Goal: Navigation & Orientation: Understand site structure

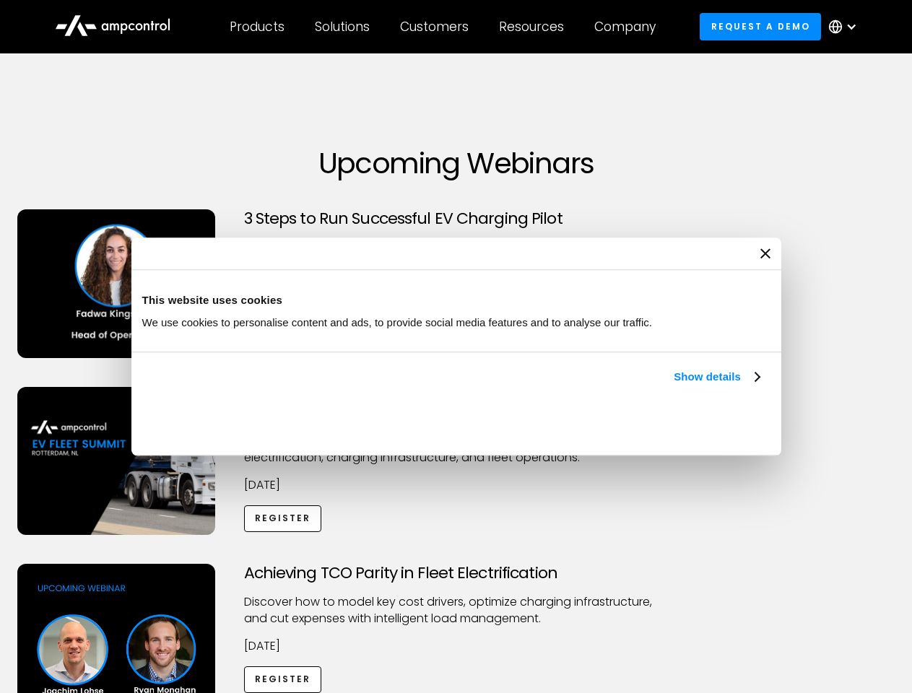
click at [673, 385] on link "Show details" at bounding box center [715, 376] width 85 height 17
click at [0, 0] on div "Necessary cookies help make a website usable by enabling basic functions like p…" at bounding box center [0, 0] width 0 height 0
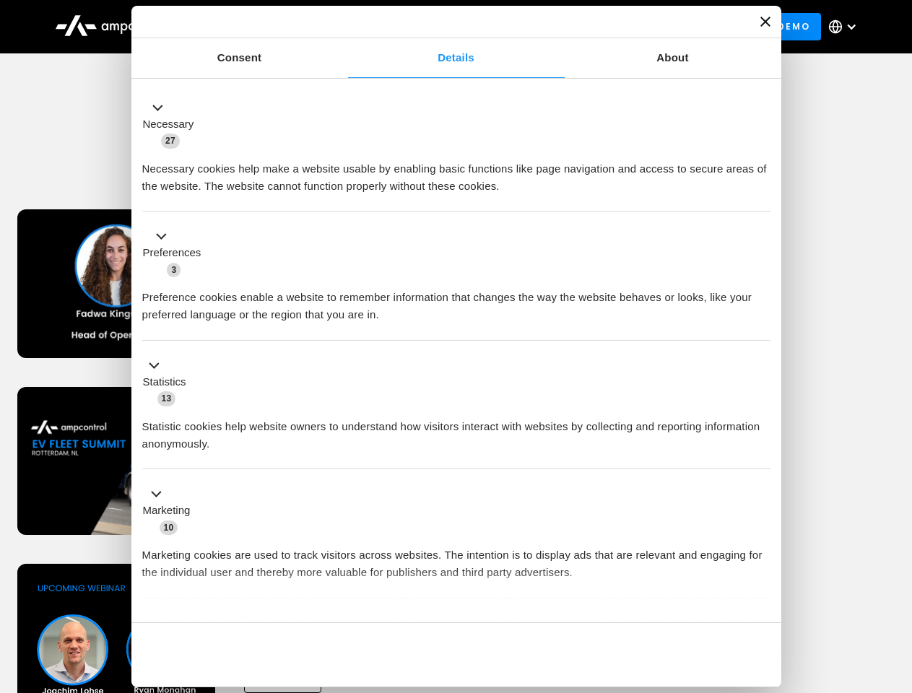
click at [896, 582] on div "Achieving TCO Parity in Fleet Electrification Discover how to model key cost dr…" at bounding box center [456, 677] width 907 height 227
click at [444, 27] on div "Customers" at bounding box center [434, 27] width 69 height 16
click at [256, 27] on div "Products" at bounding box center [257, 27] width 55 height 16
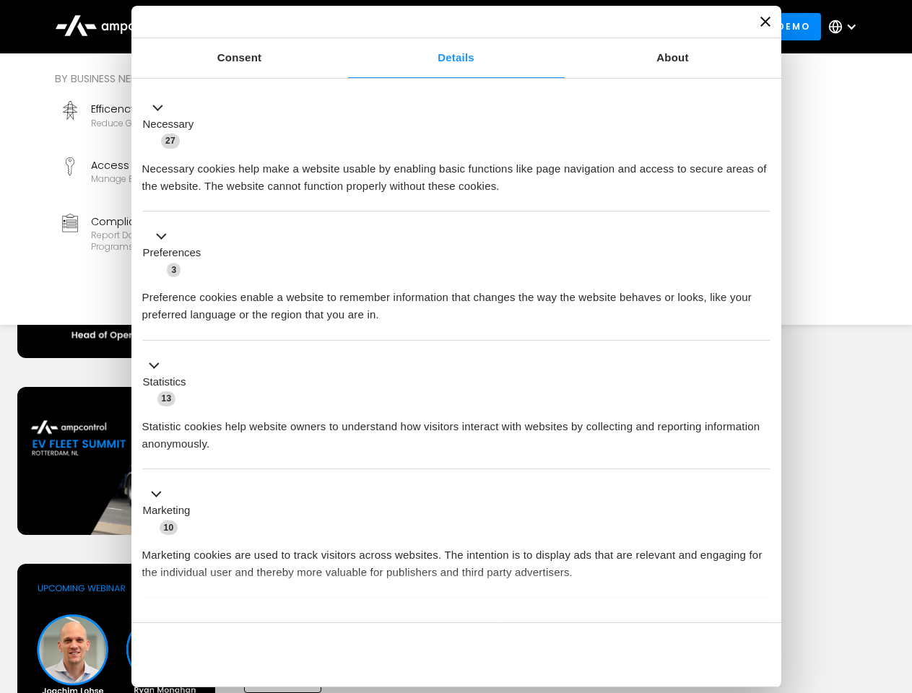
click at [343, 27] on div "Solutions" at bounding box center [342, 27] width 55 height 16
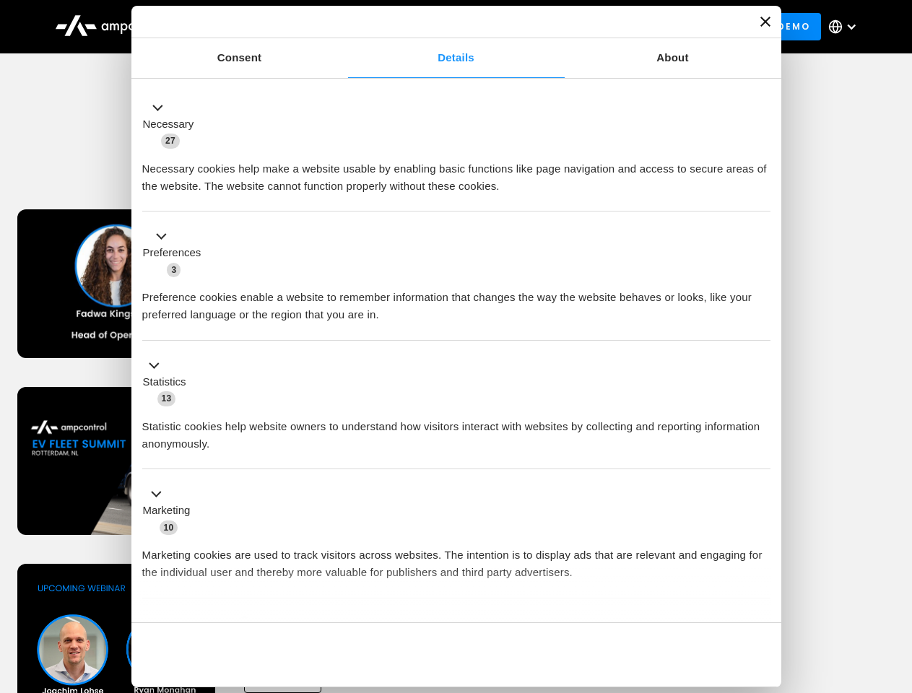
click at [437, 27] on div "Customers" at bounding box center [434, 27] width 69 height 16
click at [534, 27] on div "Resources" at bounding box center [531, 27] width 65 height 16
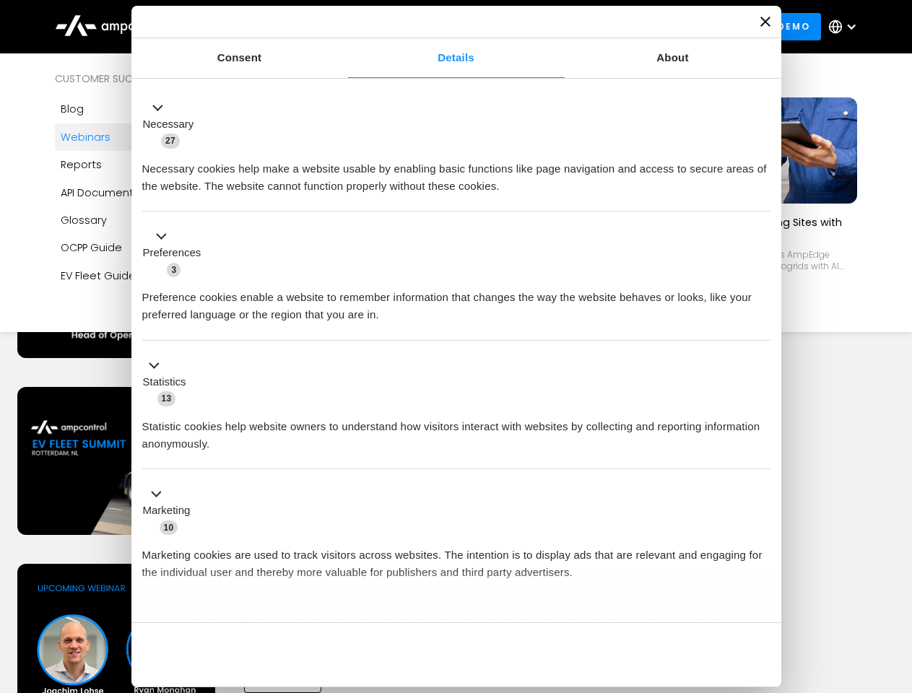
click at [629, 27] on div "Company" at bounding box center [624, 27] width 61 height 16
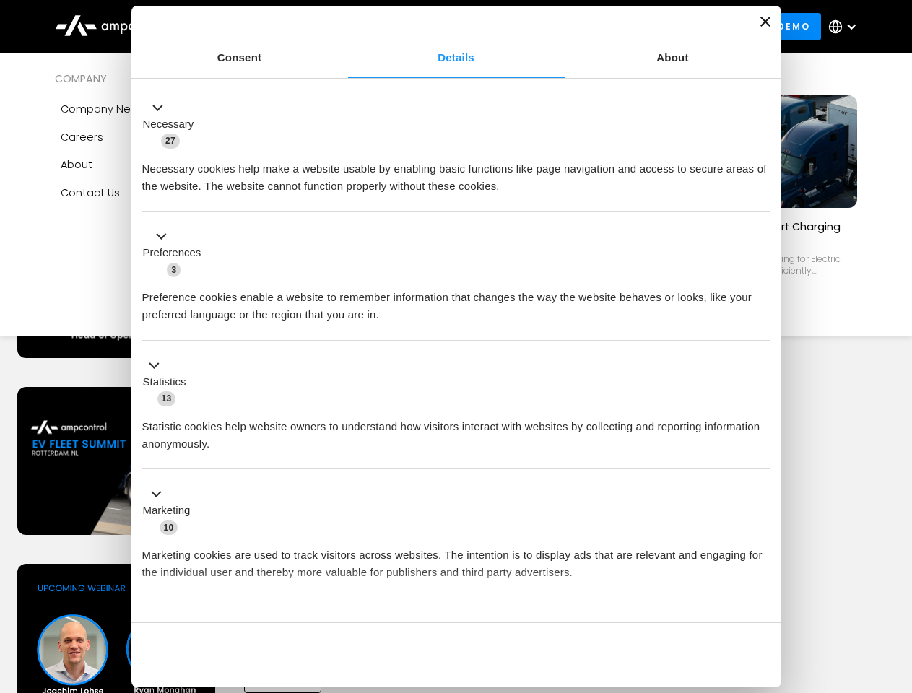
click at [846, 27] on div at bounding box center [851, 27] width 12 height 12
